Goal: Navigation & Orientation: Find specific page/section

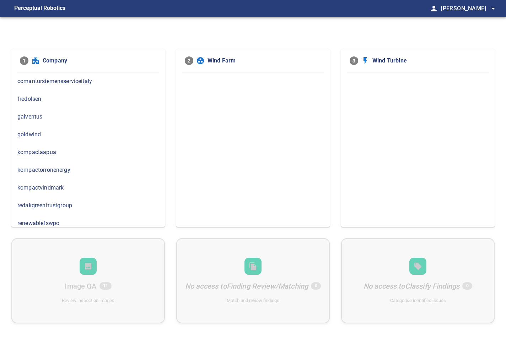
click at [55, 220] on span "renewablefswpo" at bounding box center [87, 223] width 141 height 9
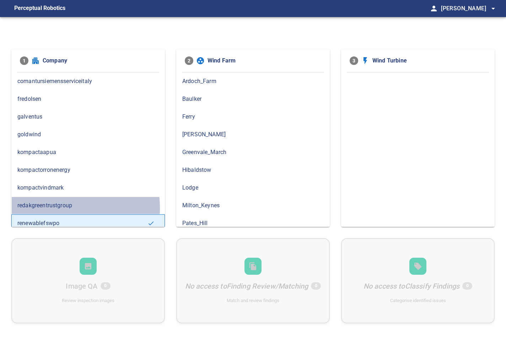
click at [38, 207] on span "redakgreentrustgroup" at bounding box center [87, 206] width 141 height 9
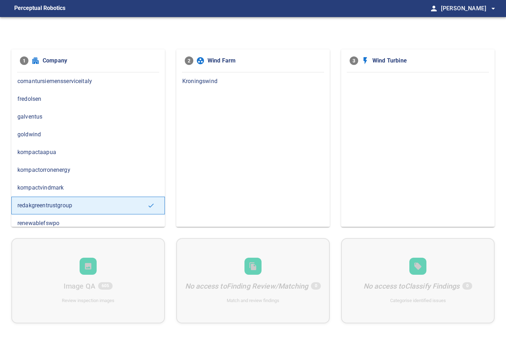
click at [206, 79] on span "Kroningswind" at bounding box center [252, 81] width 141 height 9
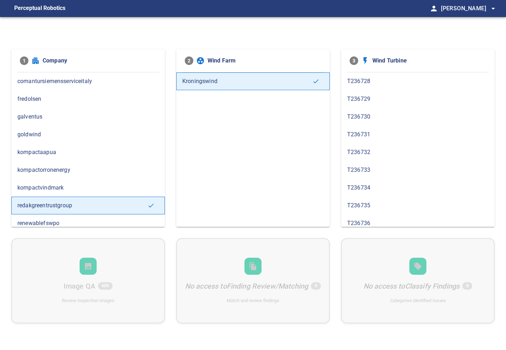
click at [51, 188] on span "kompactvindmark" at bounding box center [87, 188] width 141 height 9
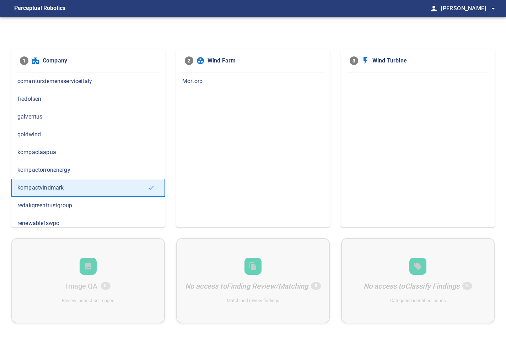
click at [197, 81] on span "Mortorp" at bounding box center [252, 81] width 141 height 9
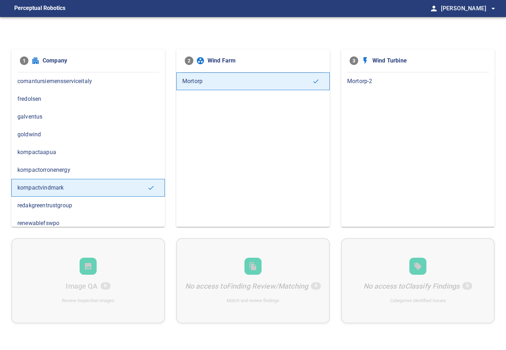
click at [64, 173] on span "kompactorronenergy" at bounding box center [87, 170] width 141 height 9
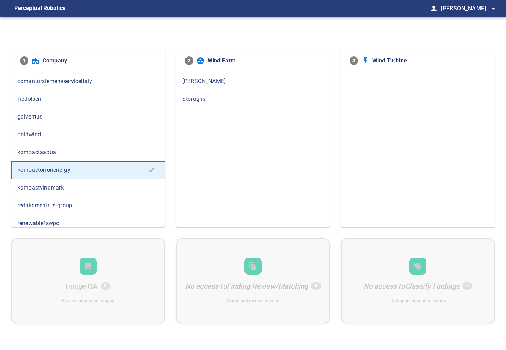
click at [59, 191] on span "kompactvindmark" at bounding box center [87, 188] width 141 height 9
